Goal: Task Accomplishment & Management: Manage account settings

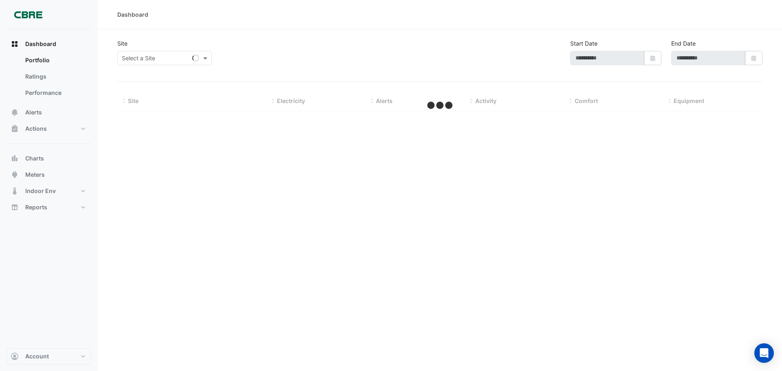
type input "**********"
select select "***"
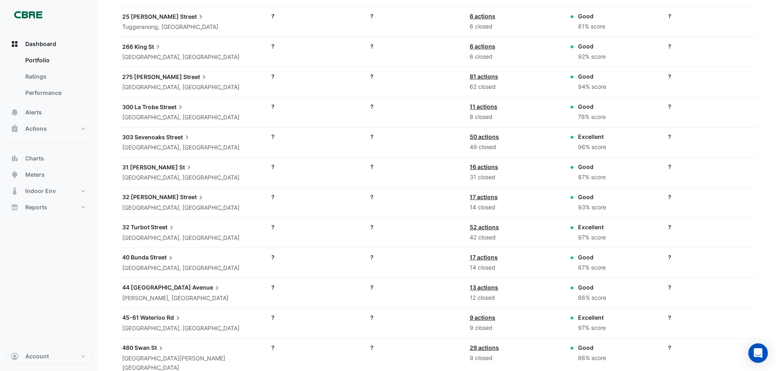
scroll to position [1023, 0]
click at [32, 114] on span "Alerts" at bounding box center [33, 112] width 17 height 8
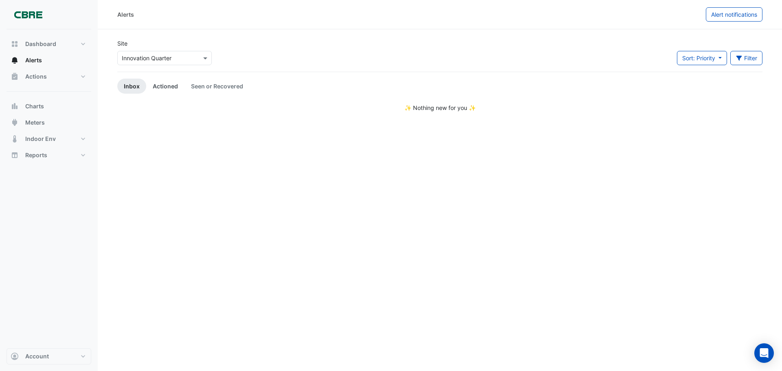
click at [165, 80] on link "Actioned" at bounding box center [165, 86] width 38 height 15
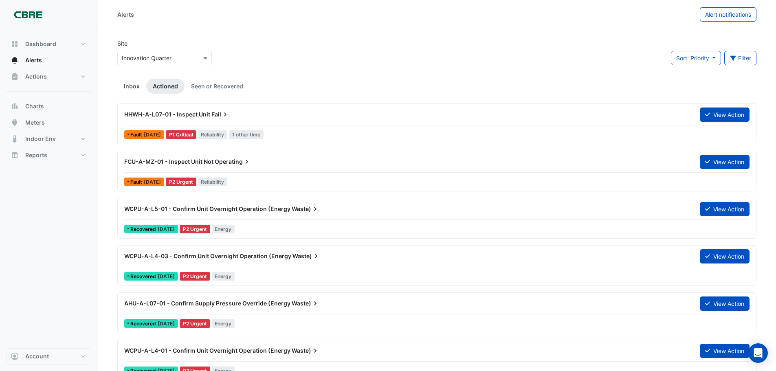
click at [125, 90] on link "Inbox" at bounding box center [131, 86] width 29 height 15
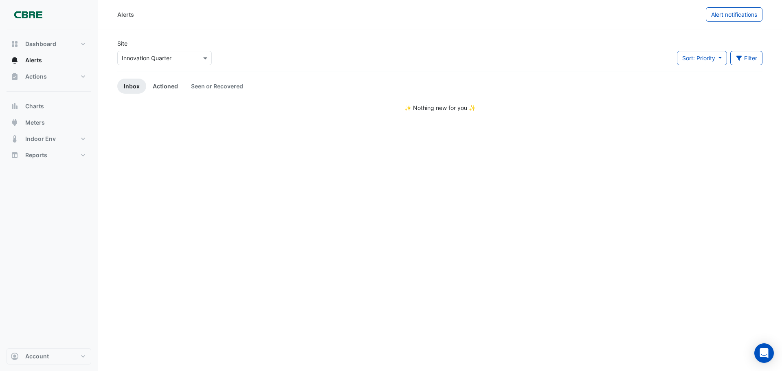
click at [173, 88] on link "Actioned" at bounding box center [165, 86] width 38 height 15
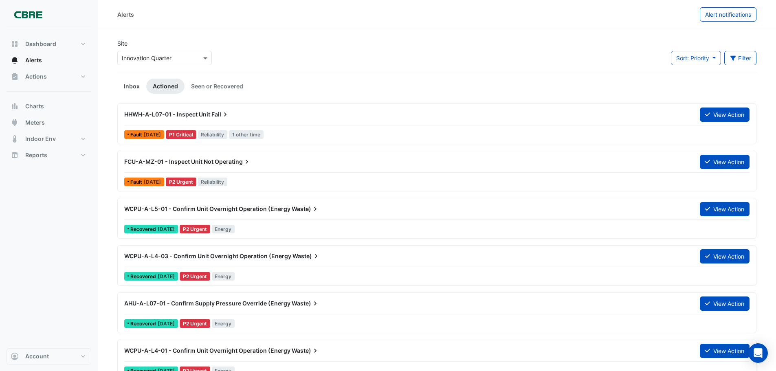
click at [136, 88] on link "Inbox" at bounding box center [131, 86] width 29 height 15
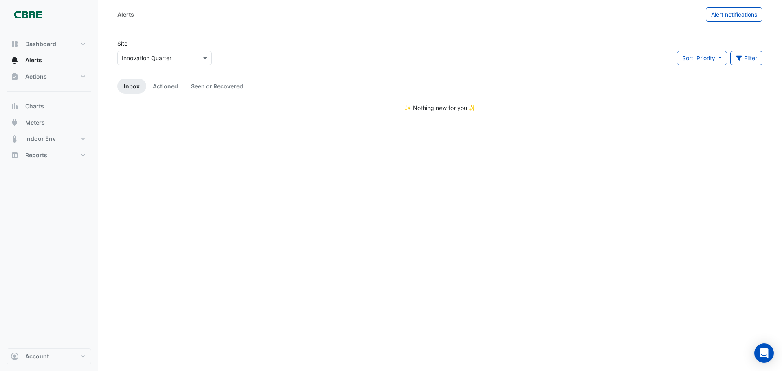
click at [157, 57] on input "text" at bounding box center [156, 58] width 69 height 9
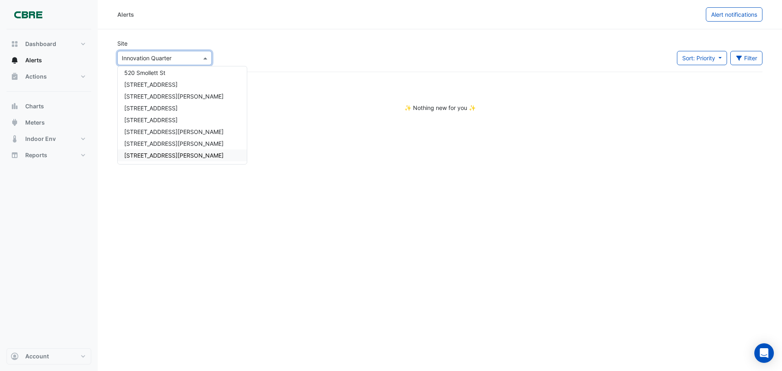
scroll to position [452, 0]
click at [154, 116] on span "[STREET_ADDRESS]" at bounding box center [150, 119] width 53 height 7
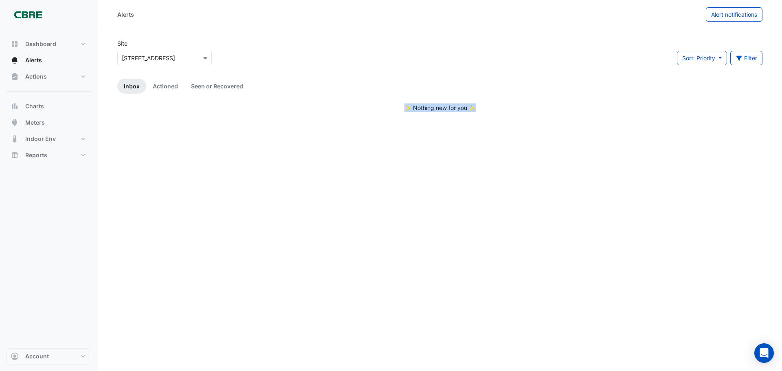
drag, startPoint x: 358, startPoint y: 107, endPoint x: 495, endPoint y: 115, distance: 137.0
click at [495, 115] on div "Alerts Alert notifications Site Select a Site × [STREET_ADDRESS] Sort: Priority…" at bounding box center [440, 185] width 684 height 371
